Goal: Transaction & Acquisition: Download file/media

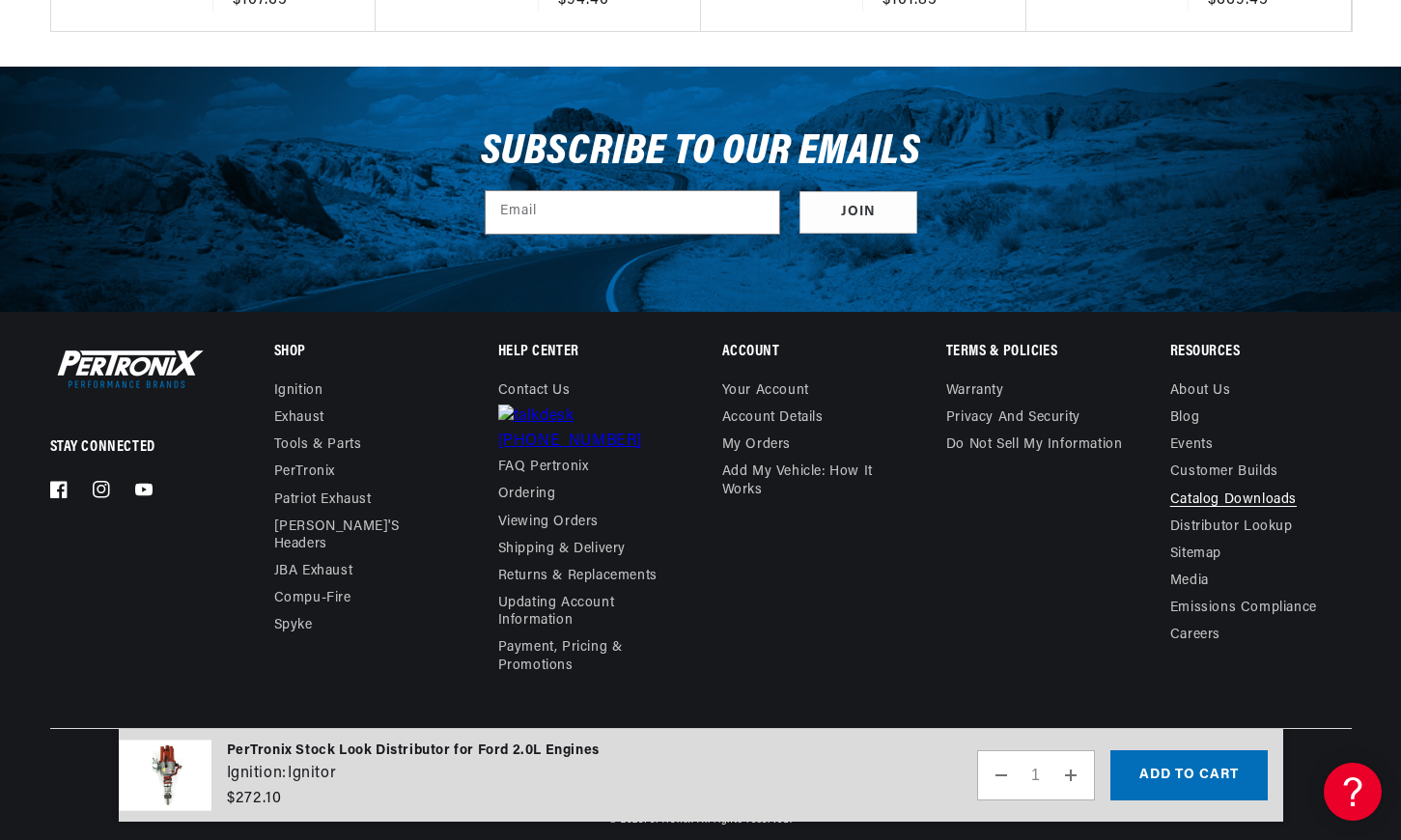
click at [1228, 494] on link "Catalog Downloads" at bounding box center [1233, 499] width 126 height 27
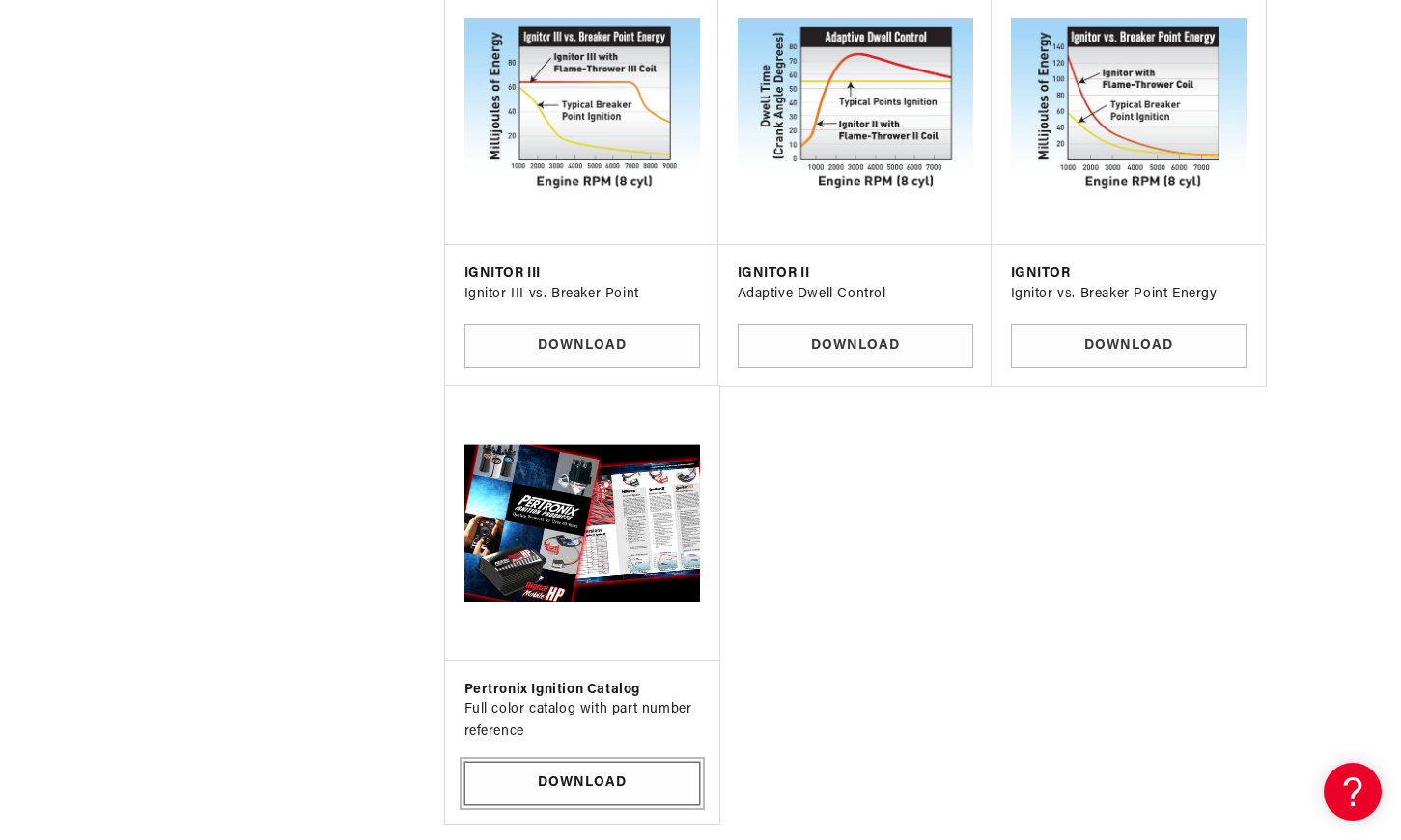
click at [629, 763] on link "Download" at bounding box center [582, 783] width 236 height 43
